Goal: Share content: Share content

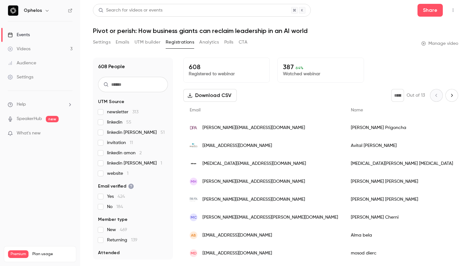
click at [48, 49] on link "Videos 3" at bounding box center [40, 49] width 80 height 14
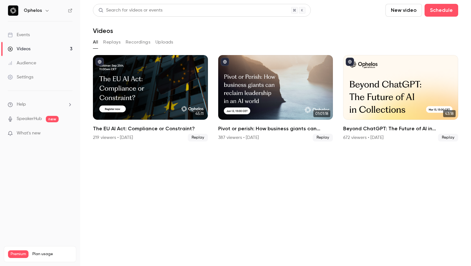
click at [40, 39] on link "Events" at bounding box center [40, 35] width 80 height 14
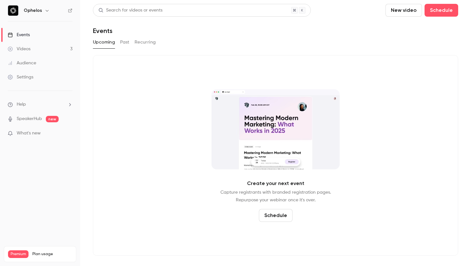
click at [127, 44] on button "Past" at bounding box center [124, 42] width 9 height 10
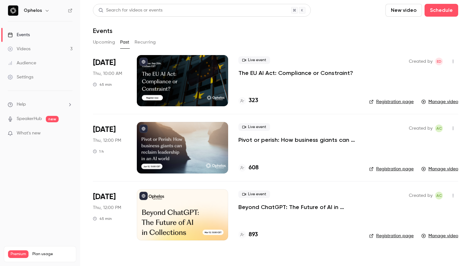
click at [270, 71] on p "The EU AI Act: Compliance or Constraint?" at bounding box center [295, 73] width 115 height 8
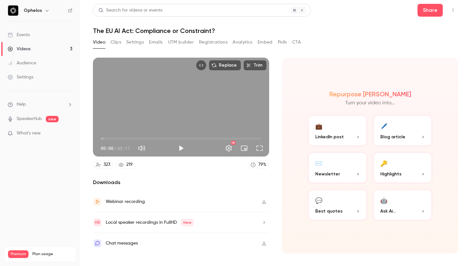
click at [157, 42] on button "Emails" at bounding box center [155, 42] width 13 height 10
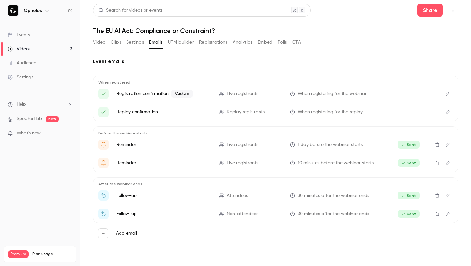
click at [108, 42] on div "Video Clips Settings Emails UTM builder Registrations Analytics Embed Polls CTA" at bounding box center [197, 42] width 208 height 10
click at [117, 42] on button "Clips" at bounding box center [115, 42] width 11 height 10
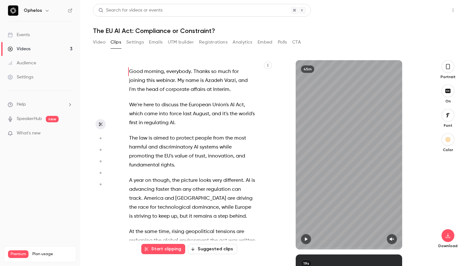
click at [431, 8] on button "Share" at bounding box center [429, 10] width 25 height 13
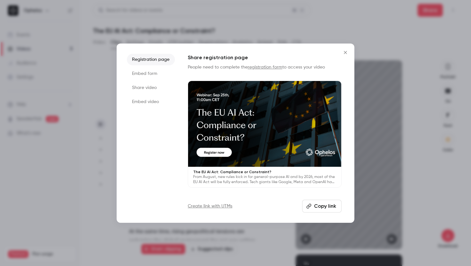
click at [320, 206] on button "Copy link" at bounding box center [321, 206] width 39 height 13
click at [344, 50] on icon "Close" at bounding box center [345, 52] width 8 height 5
